Goal: Find contact information: Find contact information

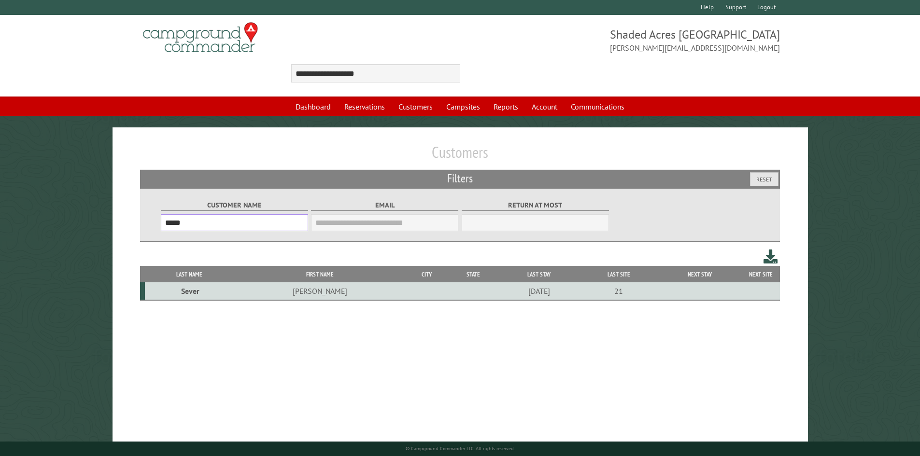
drag, startPoint x: 219, startPoint y: 221, endPoint x: 143, endPoint y: 226, distance: 76.0
click at [143, 226] on div "Customer Name ***** Email Blacklist only Return at most ***" at bounding box center [460, 215] width 640 height 54
paste input "***"
click at [303, 293] on td "[PERSON_NAME]" at bounding box center [377, 292] width 149 height 18
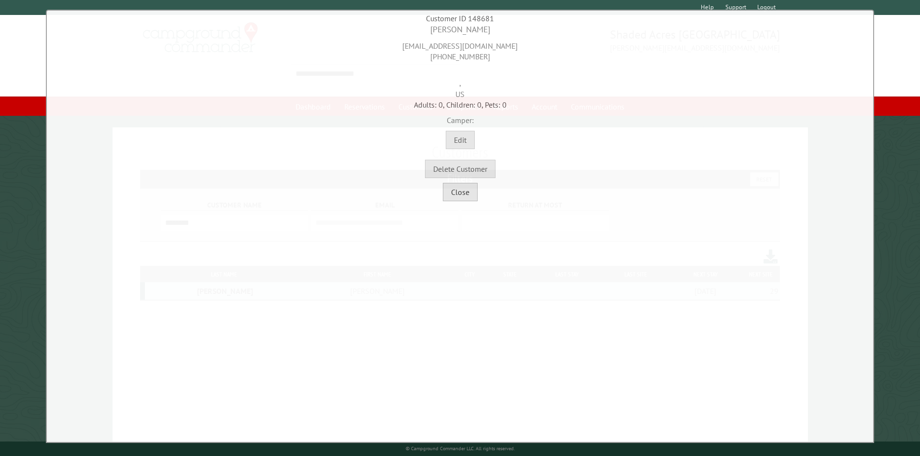
click at [465, 192] on button "Close" at bounding box center [460, 192] width 35 height 18
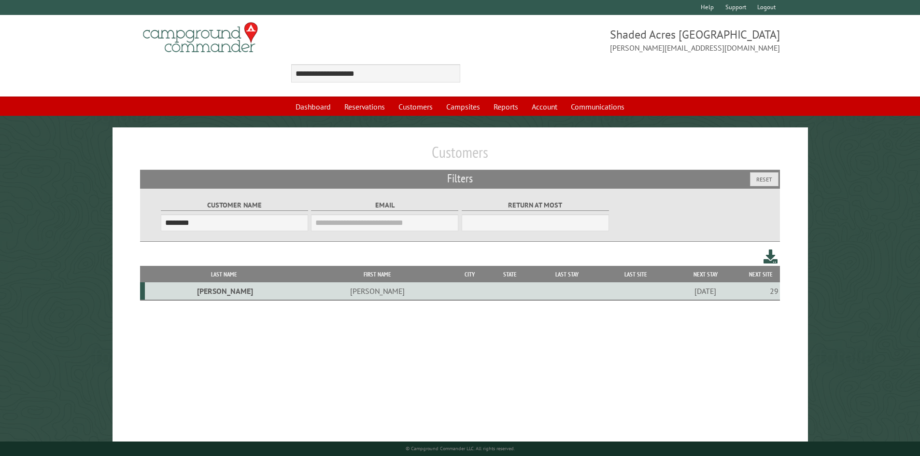
click at [303, 290] on td "[PERSON_NAME]" at bounding box center [377, 292] width 149 height 18
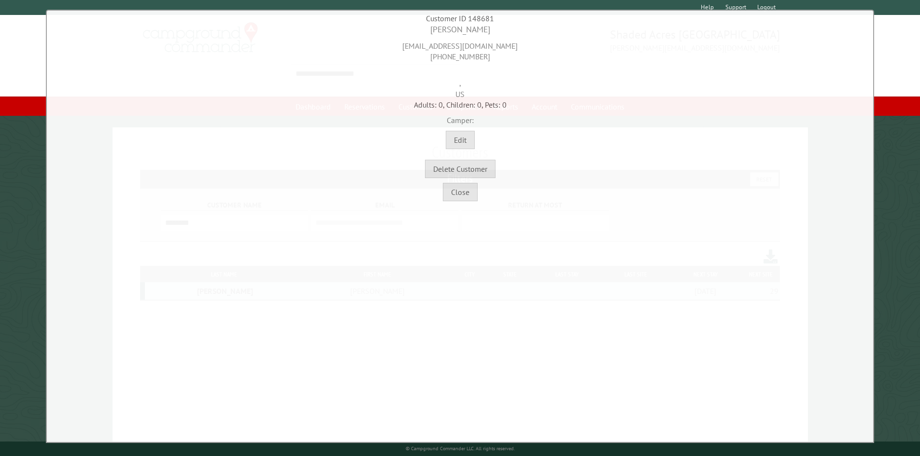
drag, startPoint x: 520, startPoint y: 44, endPoint x: 403, endPoint y: 45, distance: 116.4
click at [403, 45] on div "[EMAIL_ADDRESS][DOMAIN_NAME] [PHONE_NUMBER]" at bounding box center [460, 49] width 822 height 27
copy div "[EMAIL_ADDRESS][DOMAIN_NAME]"
drag, startPoint x: 490, startPoint y: 28, endPoint x: 427, endPoint y: 28, distance: 63.3
click at [427, 28] on div "[PERSON_NAME]" at bounding box center [460, 30] width 822 height 12
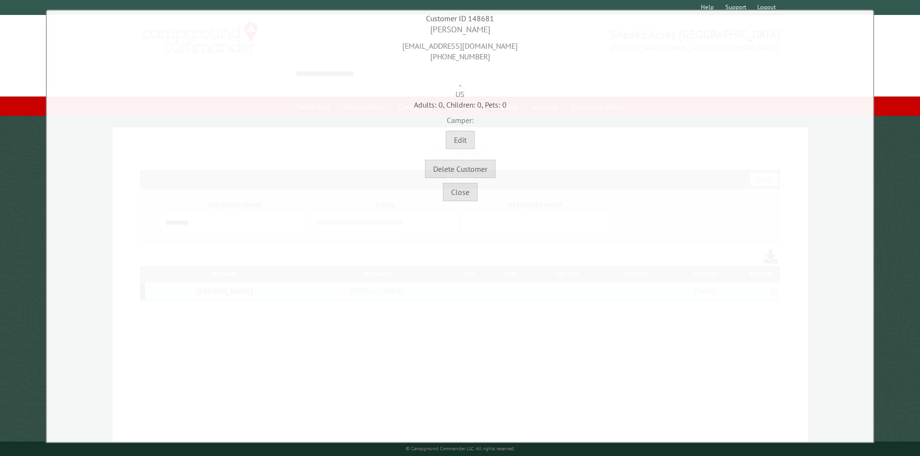
copy div "[PERSON_NAME]"
drag, startPoint x: 483, startPoint y: 57, endPoint x: 437, endPoint y: 54, distance: 46.5
click at [437, 54] on div "[EMAIL_ADDRESS][DOMAIN_NAME] [PHONE_NUMBER]" at bounding box center [460, 49] width 822 height 27
copy div "[PHONE_NUMBER]"
click at [454, 196] on button "Close" at bounding box center [460, 192] width 35 height 18
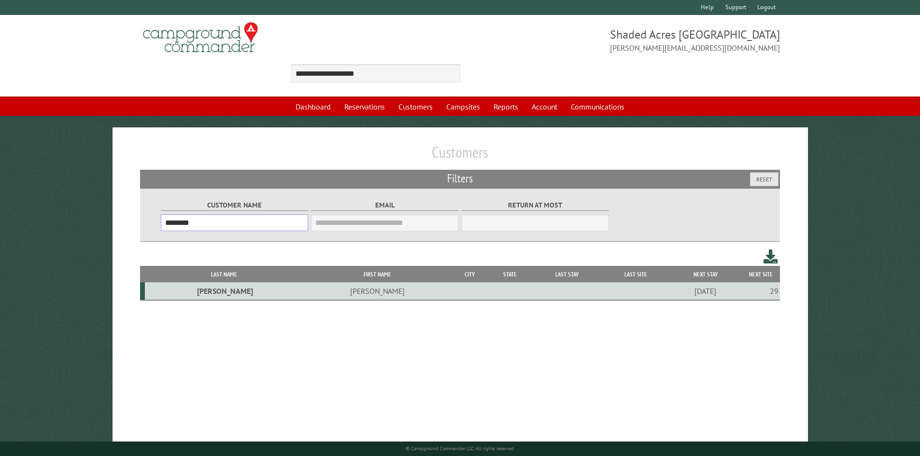
drag, startPoint x: 208, startPoint y: 222, endPoint x: 143, endPoint y: 225, distance: 65.3
click at [145, 225] on div "Customer Name ******** Email Blacklist only Return at most ***" at bounding box center [460, 215] width 640 height 54
paste input "text"
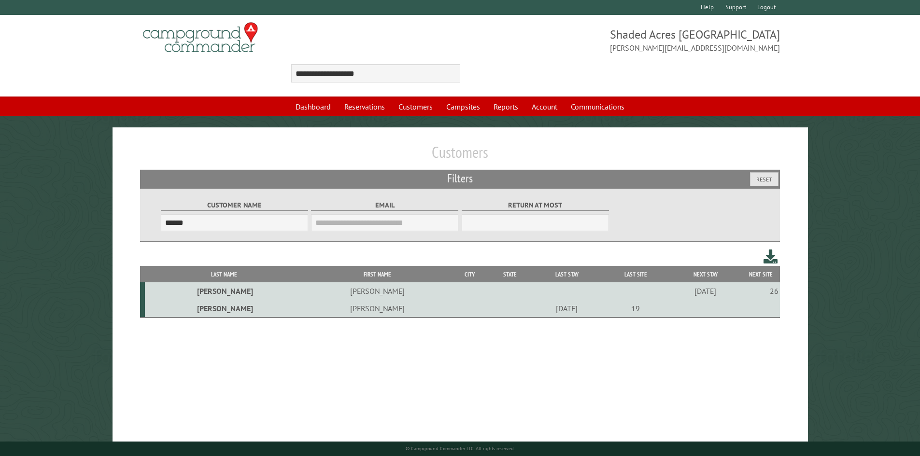
click at [303, 290] on td "[PERSON_NAME]" at bounding box center [377, 291] width 149 height 17
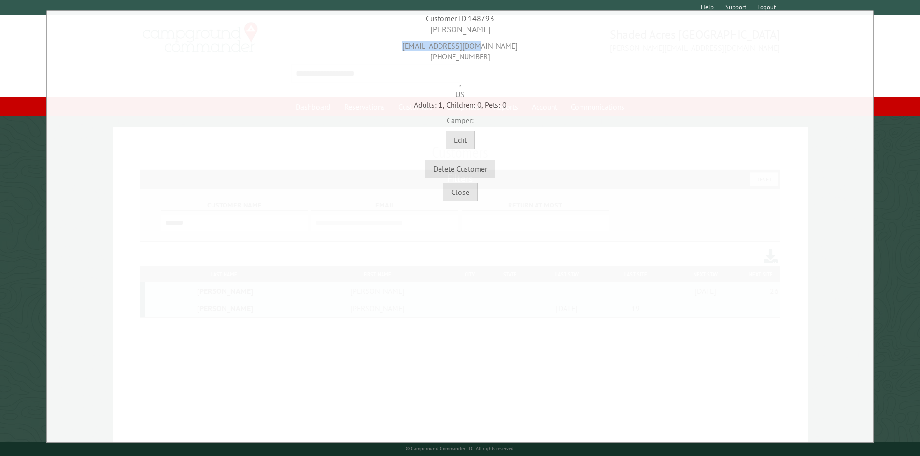
drag, startPoint x: 497, startPoint y: 45, endPoint x: 421, endPoint y: 46, distance: 76.3
click at [421, 46] on div "[EMAIL_ADDRESS][DOMAIN_NAME] [PHONE_NUMBER]" at bounding box center [460, 49] width 822 height 27
copy div "[EMAIL_ADDRESS][DOMAIN_NAME]"
drag, startPoint x: 477, startPoint y: 54, endPoint x: 434, endPoint y: 54, distance: 42.5
click at [434, 54] on div "[EMAIL_ADDRESS][DOMAIN_NAME] [PHONE_NUMBER]" at bounding box center [460, 49] width 822 height 27
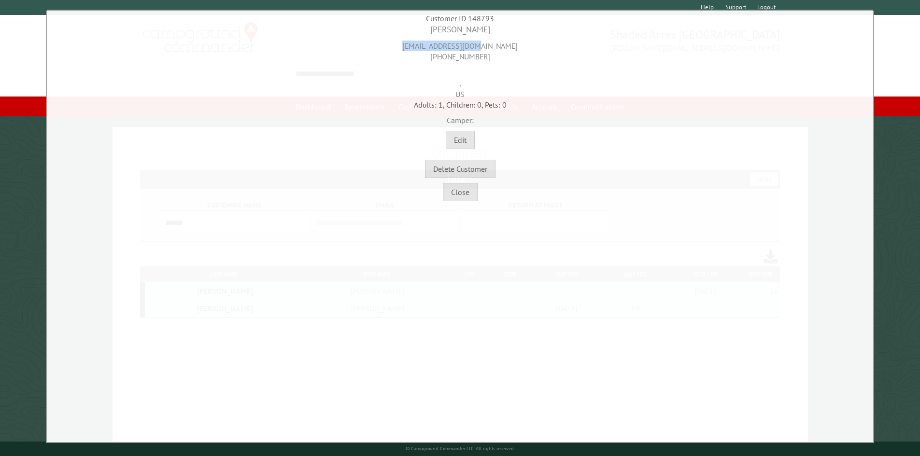
copy div "[PHONE_NUMBER]"
drag, startPoint x: 486, startPoint y: 28, endPoint x: 401, endPoint y: 29, distance: 85.0
click at [401, 29] on div "[PERSON_NAME]" at bounding box center [460, 30] width 822 height 12
copy div "[PERSON_NAME]"
click at [453, 193] on button "Close" at bounding box center [460, 192] width 35 height 18
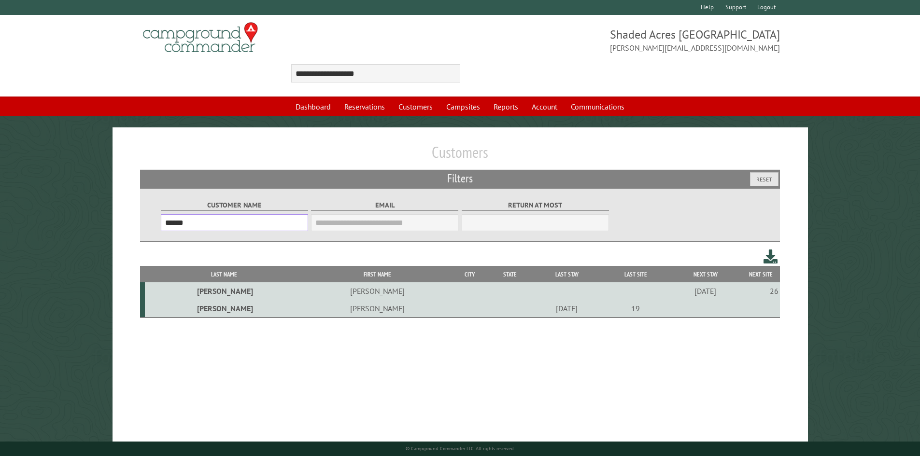
drag, startPoint x: 202, startPoint y: 221, endPoint x: 163, endPoint y: 226, distance: 39.4
click at [164, 226] on input "******" at bounding box center [234, 222] width 147 height 17
paste input "text"
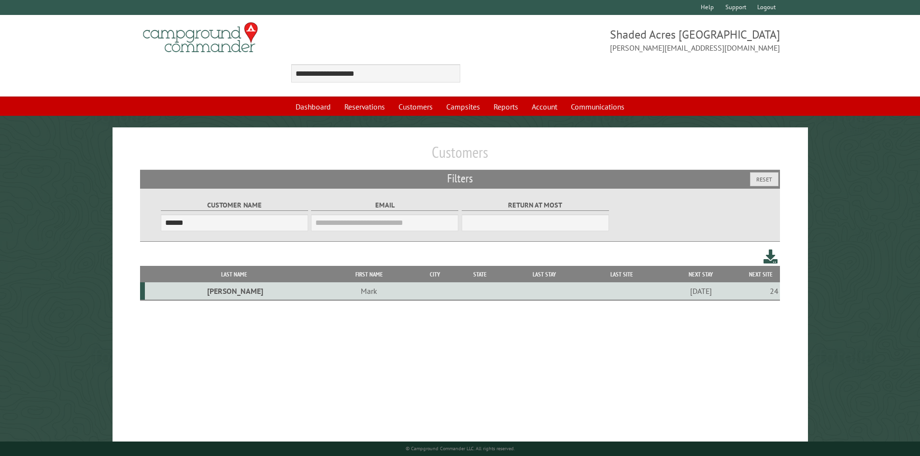
click at [324, 290] on td "Mark" at bounding box center [369, 292] width 91 height 18
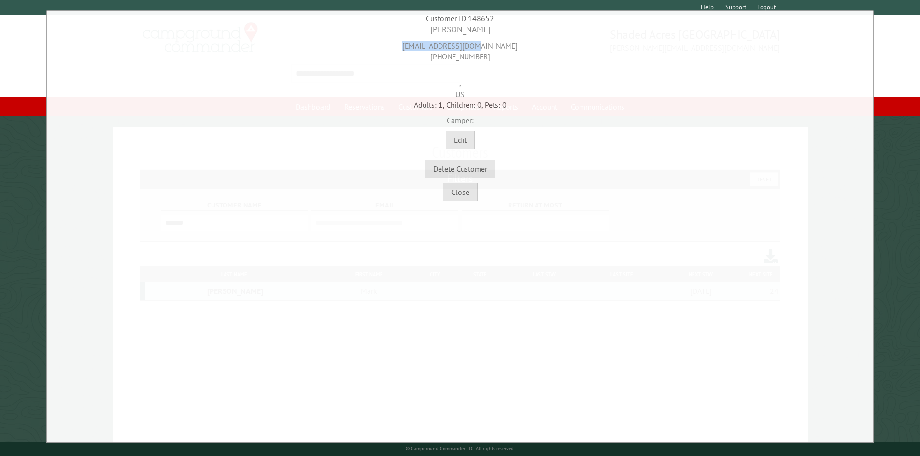
drag, startPoint x: 504, startPoint y: 44, endPoint x: 403, endPoint y: 51, distance: 101.2
click at [404, 51] on div "[EMAIL_ADDRESS][DOMAIN_NAME] [PHONE_NUMBER]" at bounding box center [460, 49] width 822 height 27
copy div "[EMAIL_ADDRESS][DOMAIN_NAME]"
drag, startPoint x: 484, startPoint y: 24, endPoint x: 452, endPoint y: 32, distance: 33.4
click at [452, 32] on div "**********" at bounding box center [460, 227] width 828 height 434
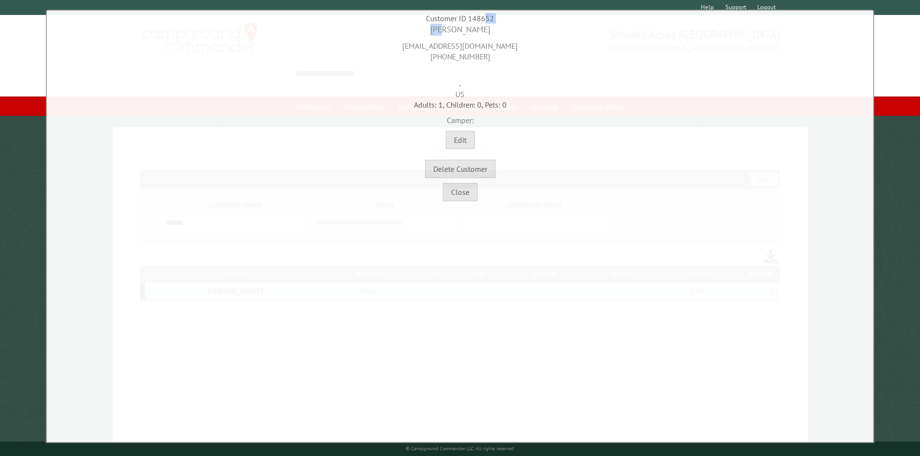
click at [444, 32] on div "[PERSON_NAME]" at bounding box center [460, 30] width 822 height 12
drag, startPoint x: 441, startPoint y: 30, endPoint x: 472, endPoint y: 30, distance: 31.4
click at [471, 30] on div "[PERSON_NAME]" at bounding box center [460, 30] width 822 height 12
drag, startPoint x: 481, startPoint y: 30, endPoint x: 487, endPoint y: 30, distance: 6.3
click at [481, 30] on div "[PERSON_NAME]" at bounding box center [460, 30] width 822 height 12
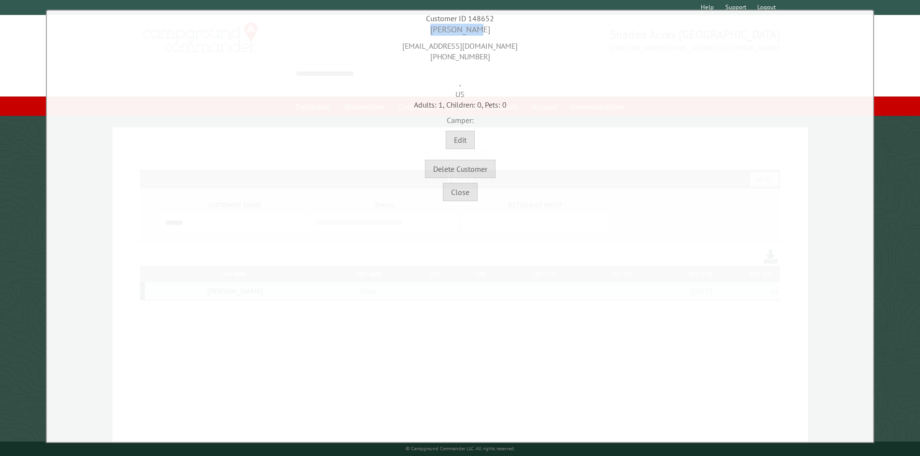
drag, startPoint x: 465, startPoint y: 30, endPoint x: 436, endPoint y: 30, distance: 29.0
click at [436, 30] on div "[PERSON_NAME]" at bounding box center [460, 30] width 822 height 12
copy div "[PERSON_NAME]"
drag, startPoint x: 486, startPoint y: 56, endPoint x: 415, endPoint y: 56, distance: 71.0
click at [415, 56] on div "[EMAIL_ADDRESS][DOMAIN_NAME] [PHONE_NUMBER]" at bounding box center [460, 49] width 822 height 27
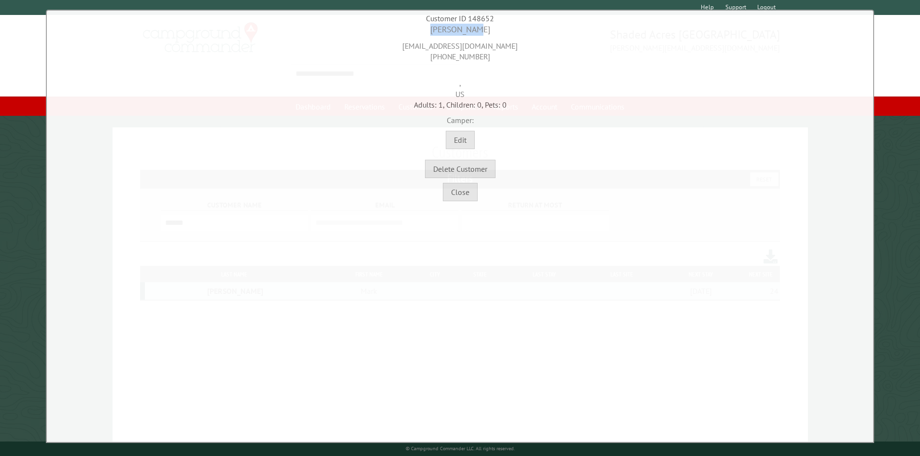
copy div "[PHONE_NUMBER]"
click at [457, 196] on button "Close" at bounding box center [460, 192] width 35 height 18
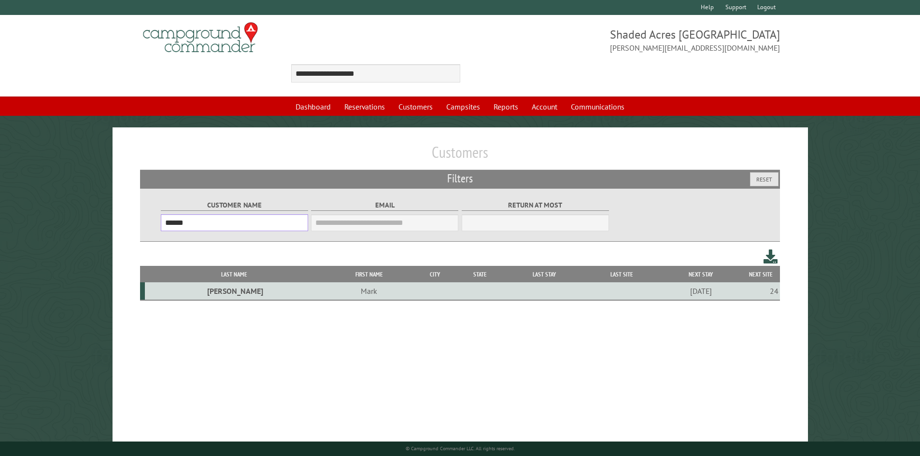
drag, startPoint x: 245, startPoint y: 224, endPoint x: 164, endPoint y: 235, distance: 81.4
click at [164, 234] on fieldset "Customer Name ******" at bounding box center [234, 215] width 147 height 37
paste input "text"
type input "******"
click at [278, 292] on td "[PERSON_NAME]" at bounding box center [327, 292] width 117 height 18
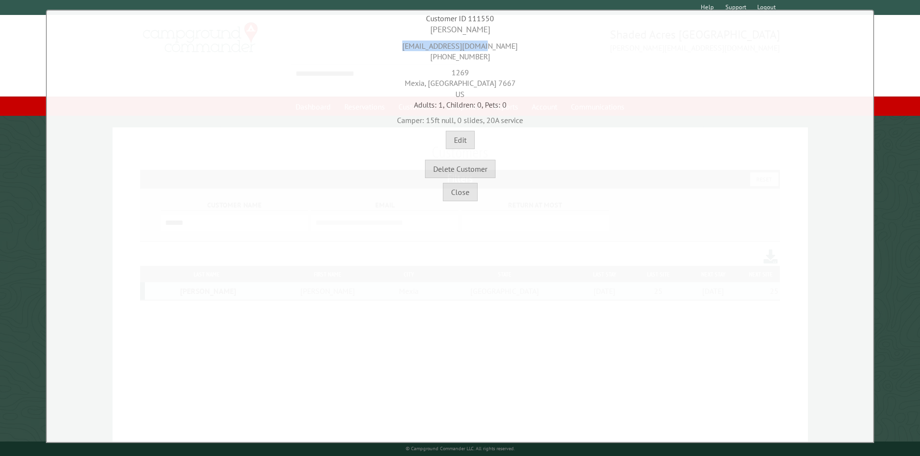
drag, startPoint x: 499, startPoint y: 47, endPoint x: 416, endPoint y: 46, distance: 83.6
click at [416, 46] on div "[EMAIL_ADDRESS][DOMAIN_NAME] [PHONE_NUMBER]" at bounding box center [460, 49] width 822 height 27
copy div "[EMAIL_ADDRESS][DOMAIN_NAME]"
drag, startPoint x: 491, startPoint y: 29, endPoint x: 427, endPoint y: 29, distance: 63.3
click at [427, 29] on div "[PERSON_NAME]" at bounding box center [460, 30] width 822 height 12
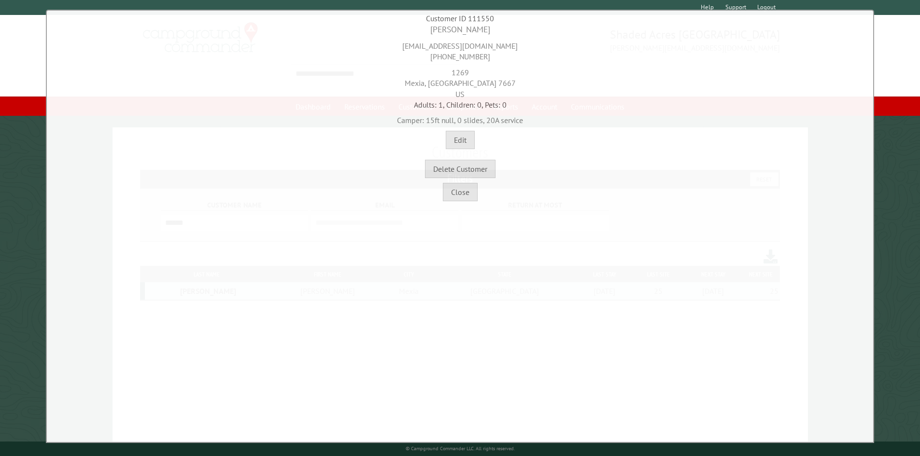
click at [481, 57] on div "[EMAIL_ADDRESS][DOMAIN_NAME] [PHONE_NUMBER]" at bounding box center [460, 49] width 822 height 27
drag, startPoint x: 483, startPoint y: 57, endPoint x: 424, endPoint y: 59, distance: 59.5
click at [424, 59] on div "[EMAIL_ADDRESS][DOMAIN_NAME] [PHONE_NUMBER]" at bounding box center [460, 49] width 822 height 27
click at [459, 74] on div "[STREET_ADDRESS]" at bounding box center [460, 80] width 822 height 37
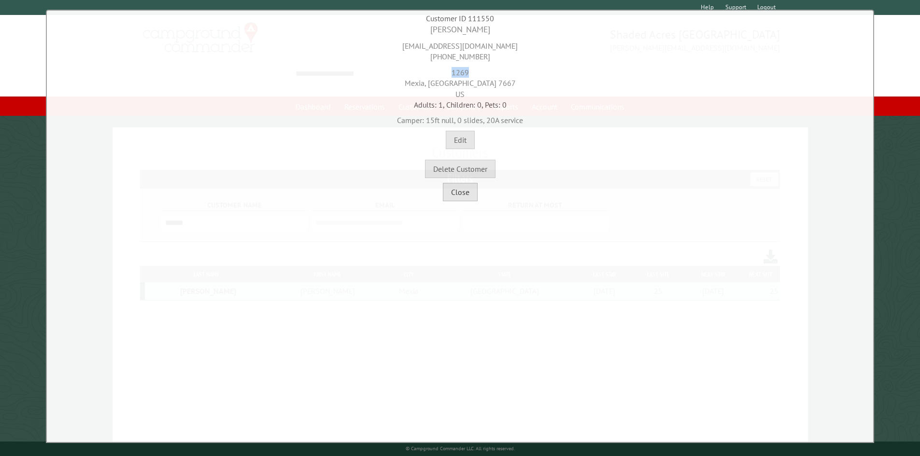
click at [455, 196] on button "Close" at bounding box center [460, 192] width 35 height 18
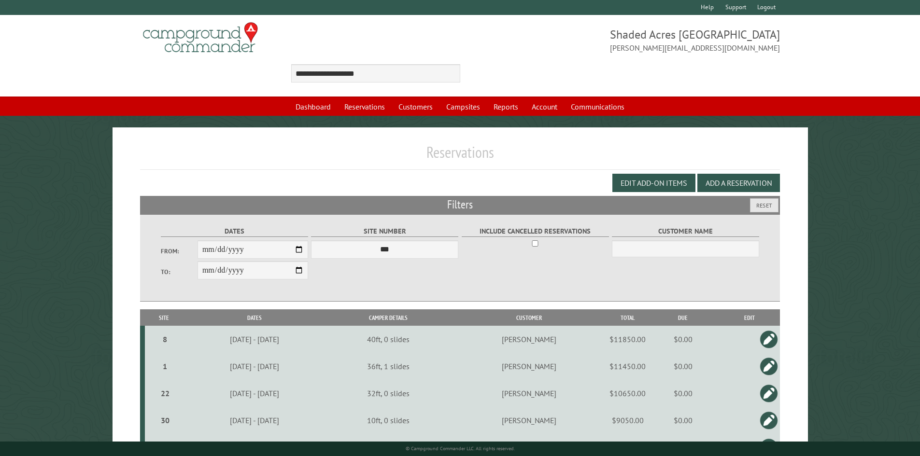
scroll to position [1004, 0]
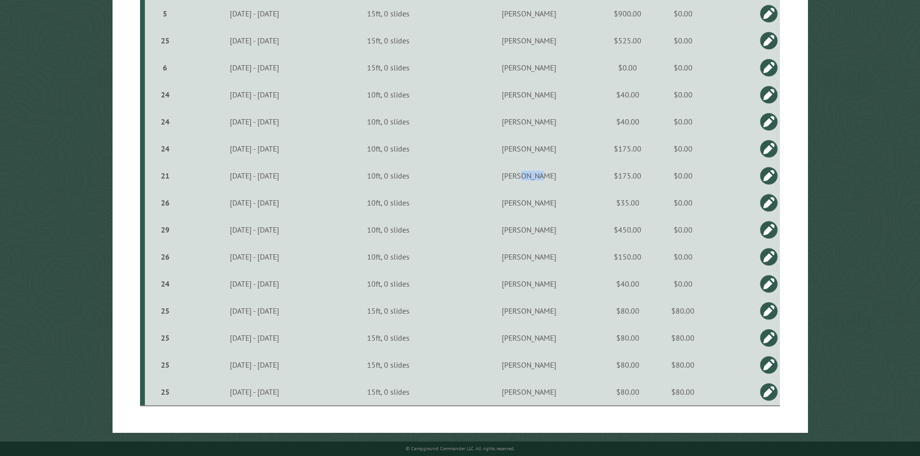
click at [582, 169] on td "[PERSON_NAME]" at bounding box center [529, 175] width 157 height 27
click at [565, 204] on td "Frankie Stewart" at bounding box center [529, 202] width 157 height 27
copy td "Stewart"
click at [565, 230] on td "[PERSON_NAME]" at bounding box center [529, 229] width 157 height 27
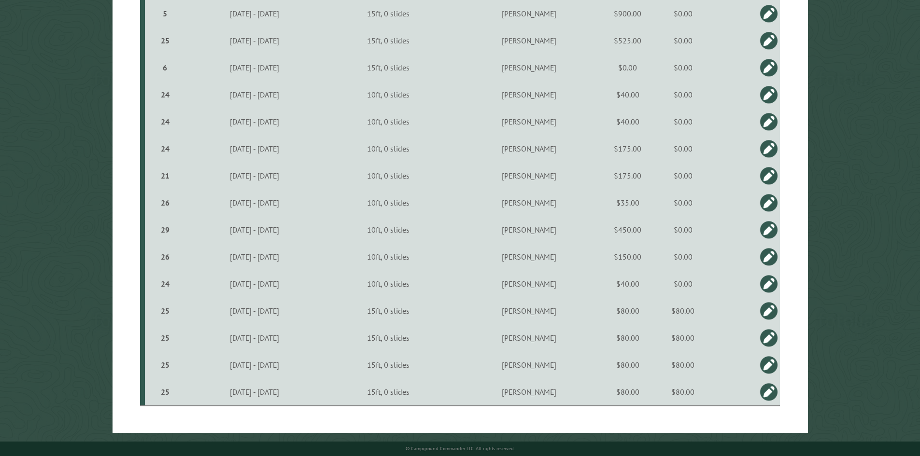
click at [566, 230] on td "[PERSON_NAME]" at bounding box center [529, 229] width 157 height 27
copy td "[PERSON_NAME]"
click at [161, 229] on div "29" at bounding box center [165, 230] width 33 height 10
type input "***"
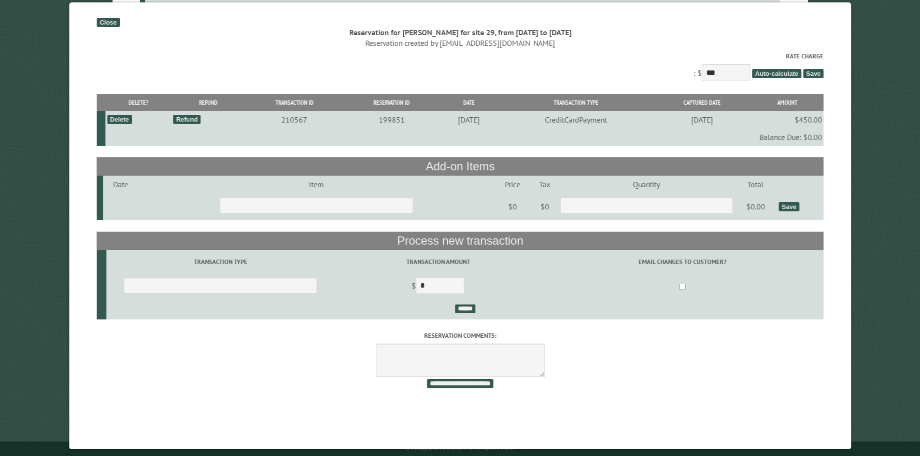
click at [105, 18] on div "Close" at bounding box center [108, 22] width 23 height 9
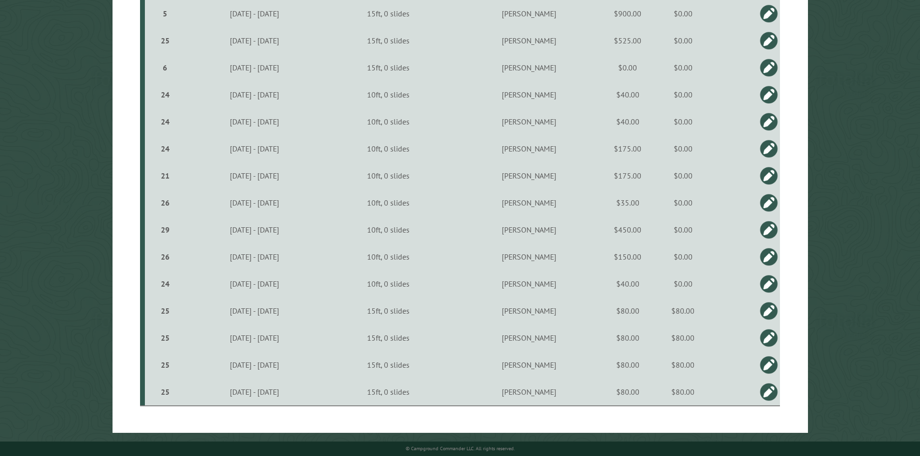
scroll to position [1004, 0]
click at [566, 255] on td "[PERSON_NAME]" at bounding box center [529, 256] width 157 height 27
click at [546, 258] on td "[PERSON_NAME]" at bounding box center [529, 256] width 157 height 27
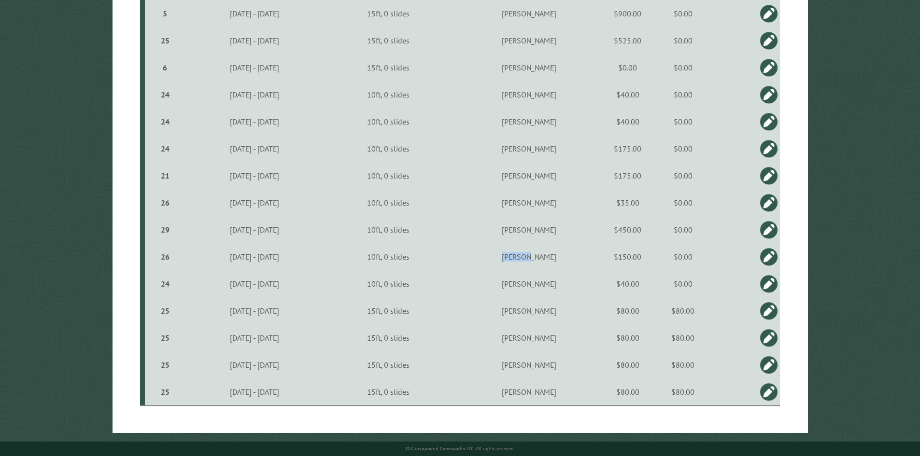
copy td "[PERSON_NAME]"
click at [558, 284] on td "[PERSON_NAME]" at bounding box center [529, 283] width 157 height 27
copy td "[PERSON_NAME]"
click at [571, 313] on td "[PERSON_NAME]" at bounding box center [529, 311] width 157 height 27
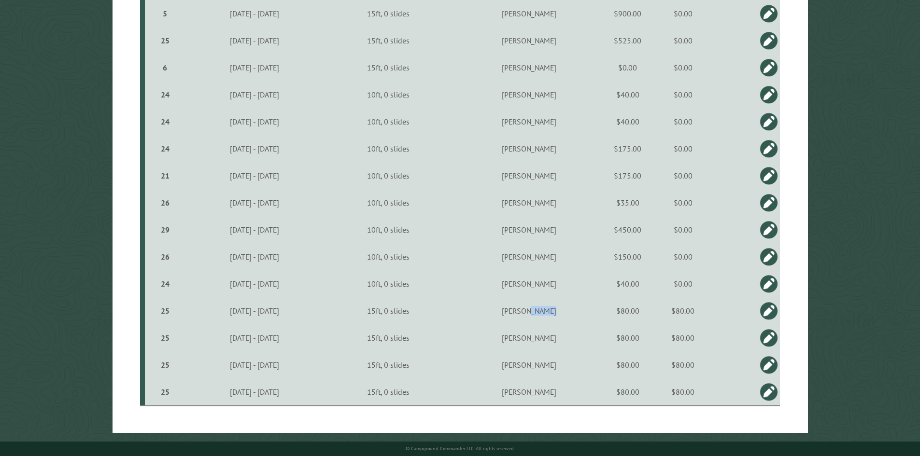
click at [571, 313] on td "[PERSON_NAME]" at bounding box center [529, 311] width 157 height 27
copy td "[PERSON_NAME]"
click at [567, 311] on td "[PERSON_NAME]" at bounding box center [529, 311] width 157 height 27
